Goal: Task Accomplishment & Management: Use online tool/utility

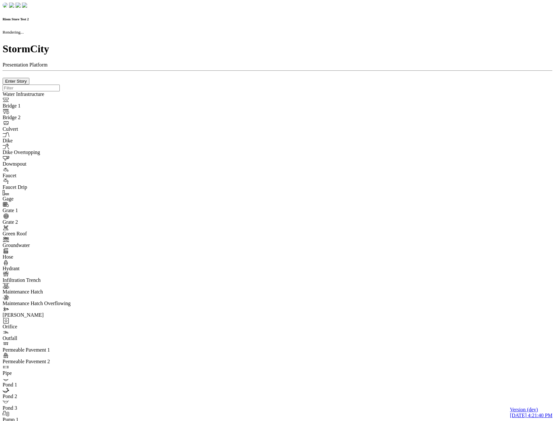
checkbox input "true"
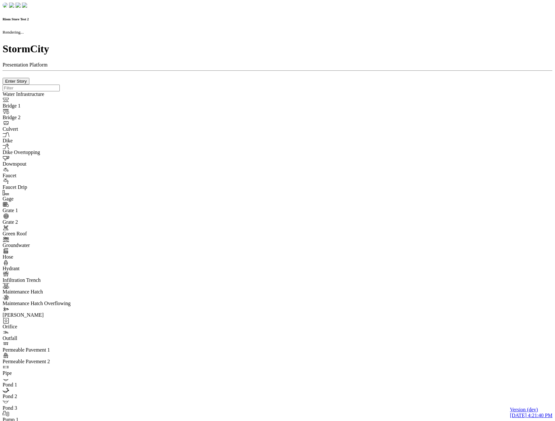
type input "0m"
type textarea "Depth = 0"
checkbox input "true"
select select "CIRCLE"
type input "7"
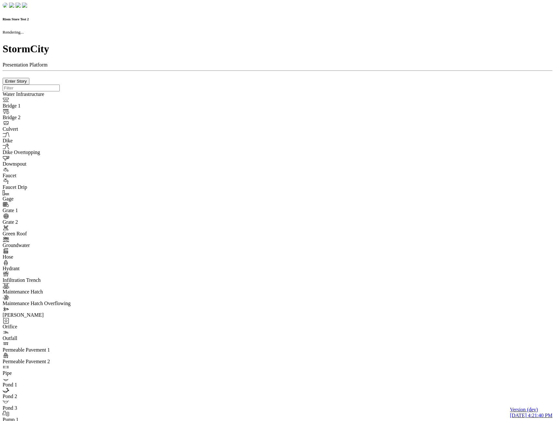
checkbox input "true"
type input "0"
select select "None"
type textarea "<i class="far fa-building"></i>"
type input "7"
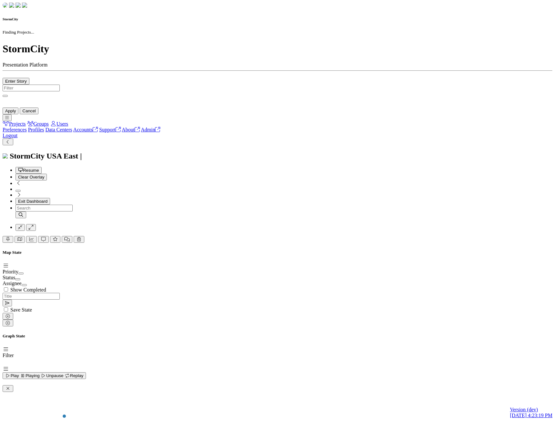
click at [198, 85] on div "StormCity Finding Projects..." at bounding box center [278, 44] width 550 height 82
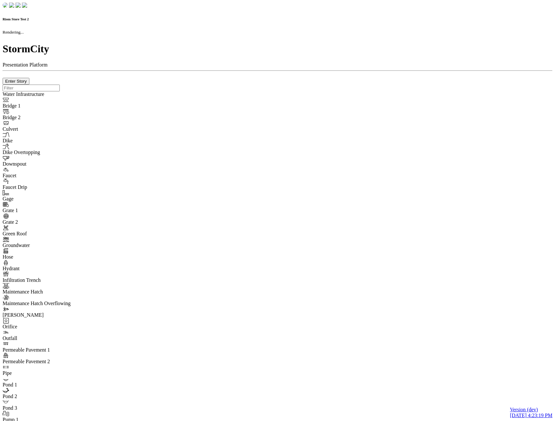
checkbox input "true"
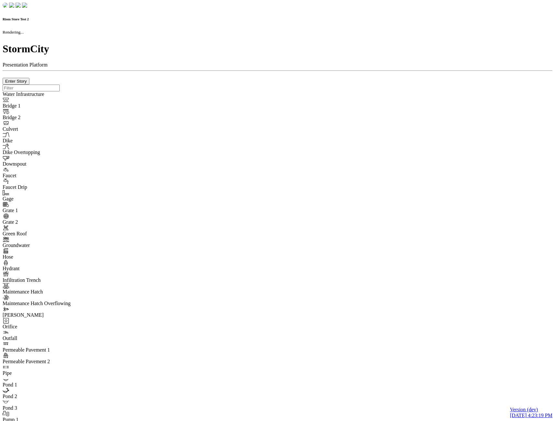
type input "0m"
type textarea "Depth = 0"
checkbox input "true"
select select "CIRCLE"
type input "7"
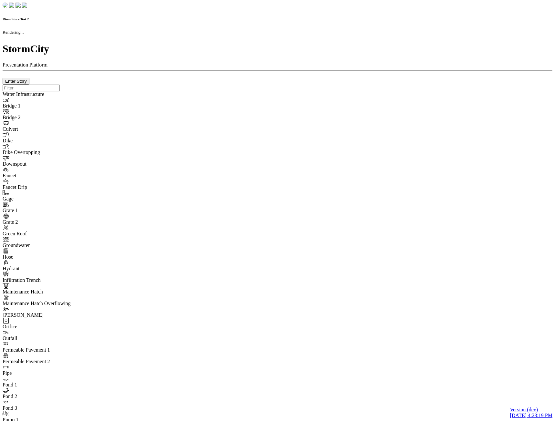
checkbox input "true"
type input "0"
select select "None"
type textarea "<i class="far fa-building"></i>"
type input "7"
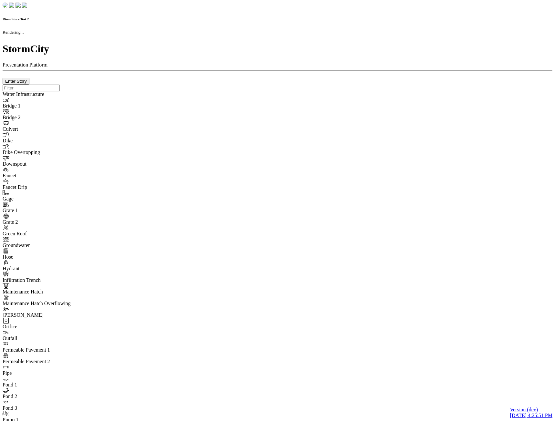
checkbox input "true"
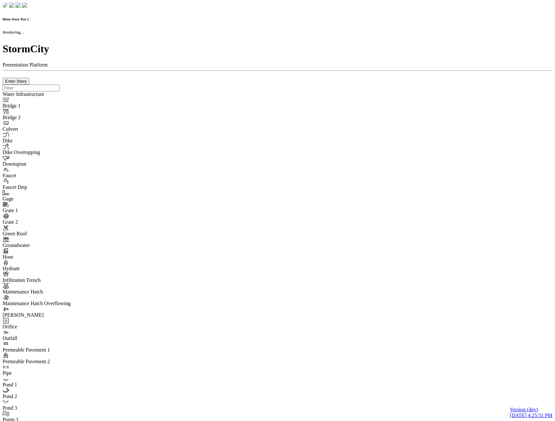
type input "0m"
type textarea "Depth = 0"
checkbox input "true"
select select "CIRCLE"
type input "7"
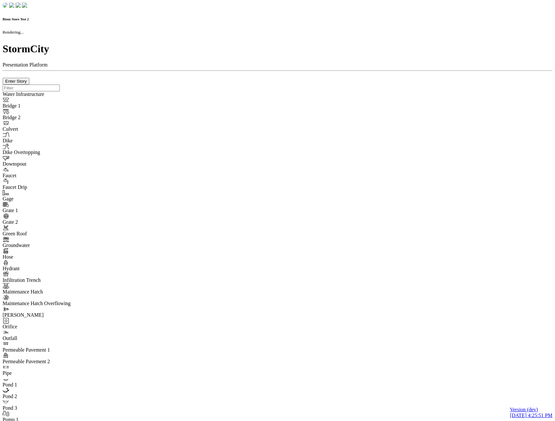
checkbox input "true"
type input "0"
type textarea "<i class="far fa-building"></i>"
select select "None"
type input "7"
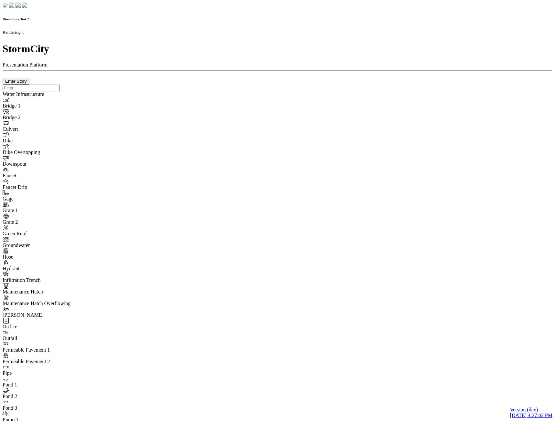
checkbox input "true"
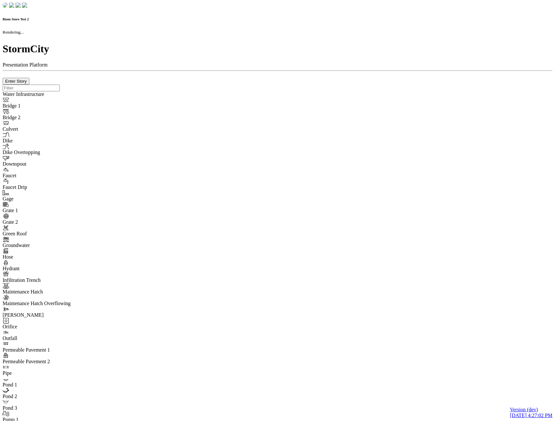
type input "0m"
type textarea "Depth = 0"
checkbox input "true"
select select "CIRCLE"
type input "7"
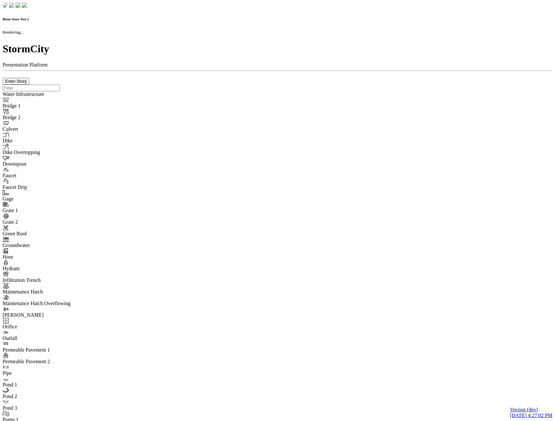
checkbox input "true"
type input "0"
type textarea "<i class="far fa-building"></i>"
select select "None"
type input "7"
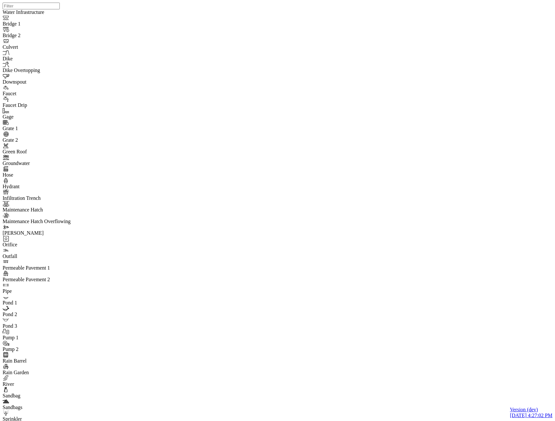
click at [126, 109] on div at bounding box center [280, 202] width 555 height 405
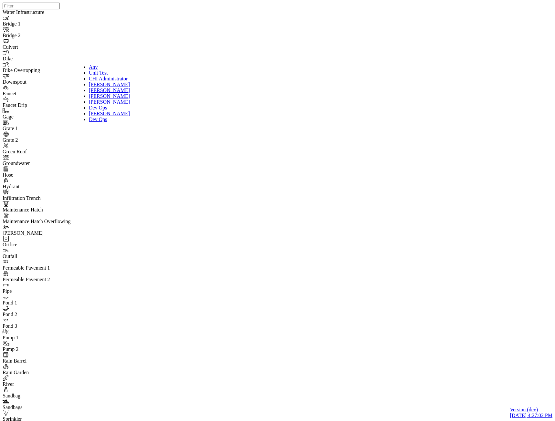
click at [111, 93] on span "[PERSON_NAME]" at bounding box center [109, 90] width 41 height 5
click at [89, 110] on span "Dev Ops" at bounding box center [98, 107] width 18 height 5
click at [101, 65] on div "Any" at bounding box center [109, 67] width 41 height 6
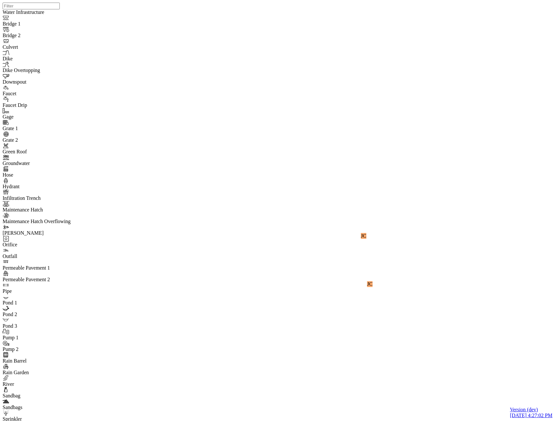
drag, startPoint x: 10, startPoint y: 42, endPoint x: 10, endPoint y: 47, distance: 5.2
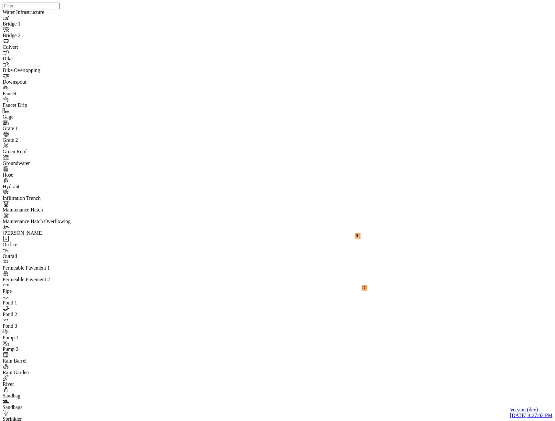
checkbox input "false"
